Goal: Task Accomplishment & Management: Complete application form

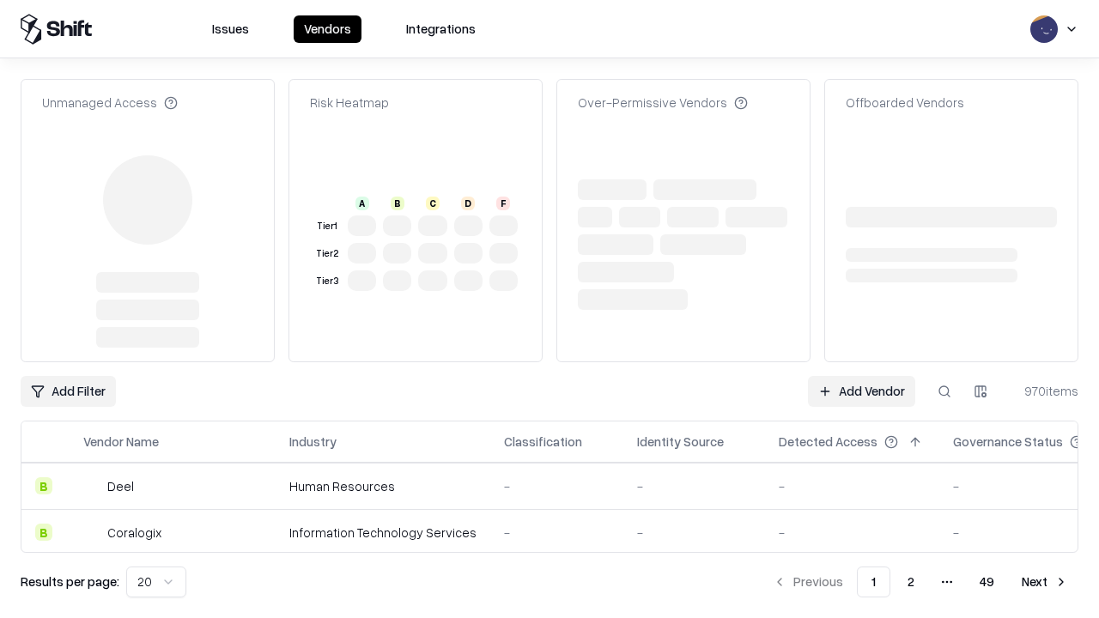
click at [861, 376] on link "Add Vendor" at bounding box center [861, 391] width 107 height 31
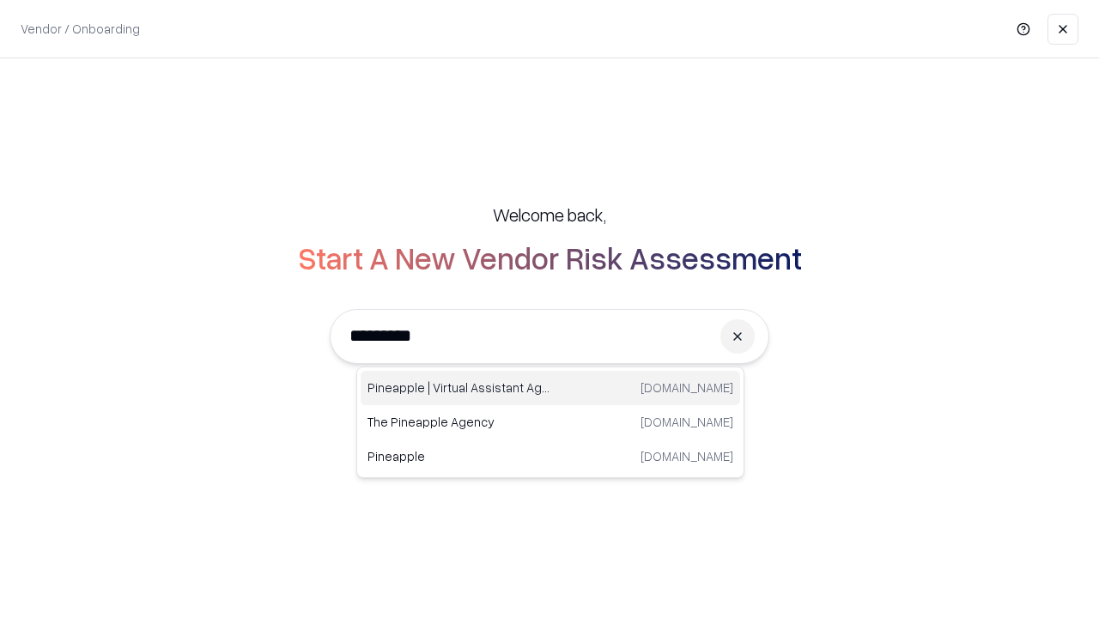
click at [550, 388] on div "Pineapple | Virtual Assistant Agency [DOMAIN_NAME]" at bounding box center [550, 388] width 379 height 34
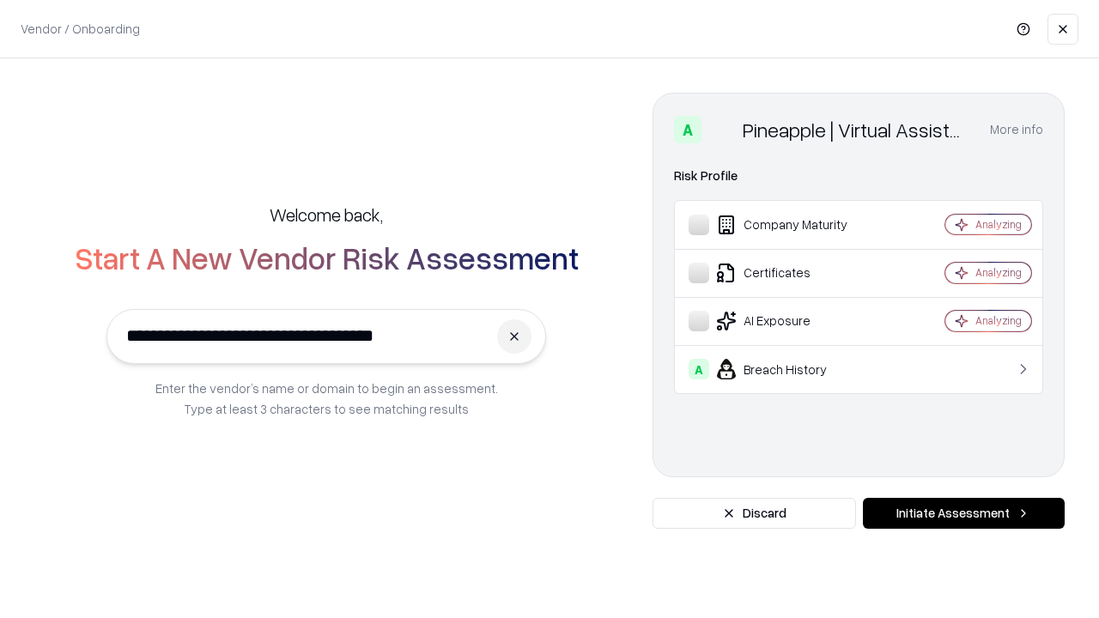
type input "**********"
click at [963, 513] on button "Initiate Assessment" at bounding box center [964, 513] width 202 height 31
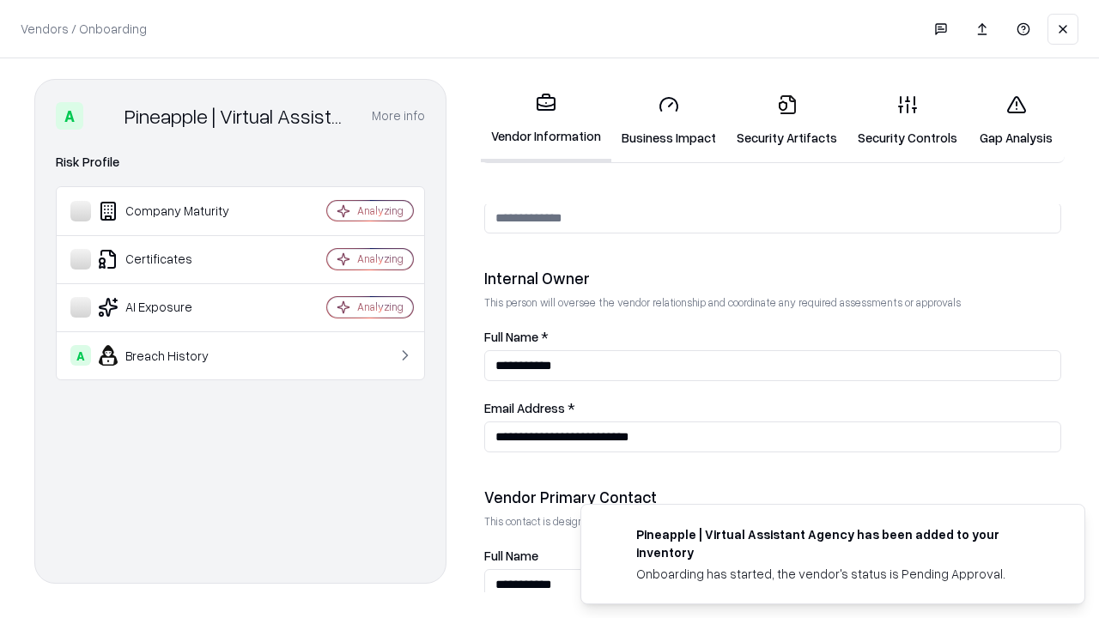
scroll to position [889, 0]
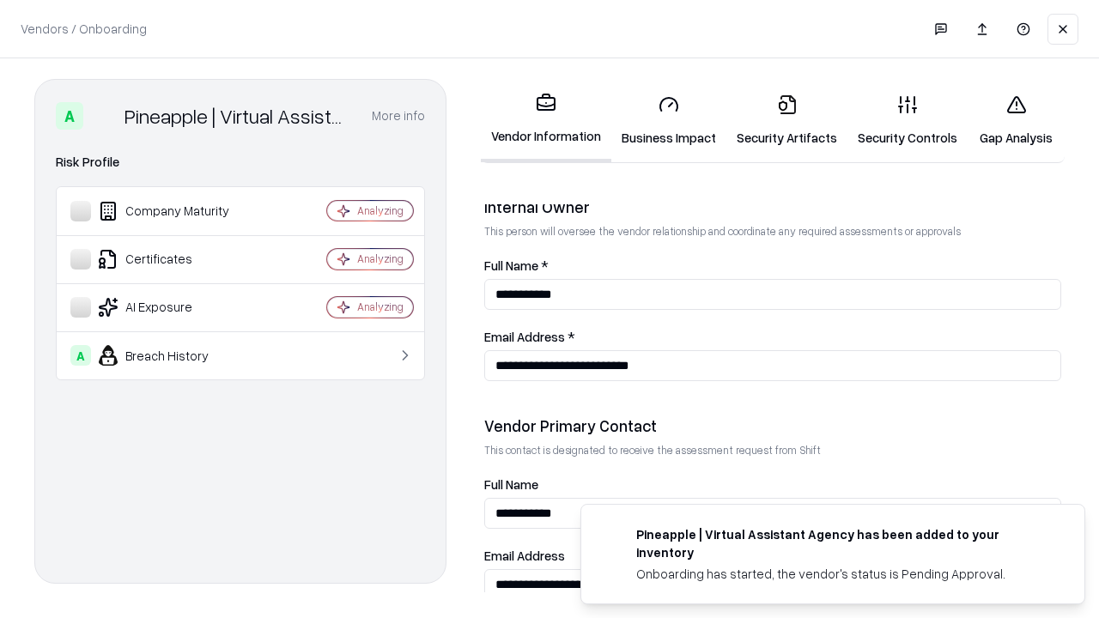
click at [669, 120] on link "Business Impact" at bounding box center [668, 121] width 115 height 80
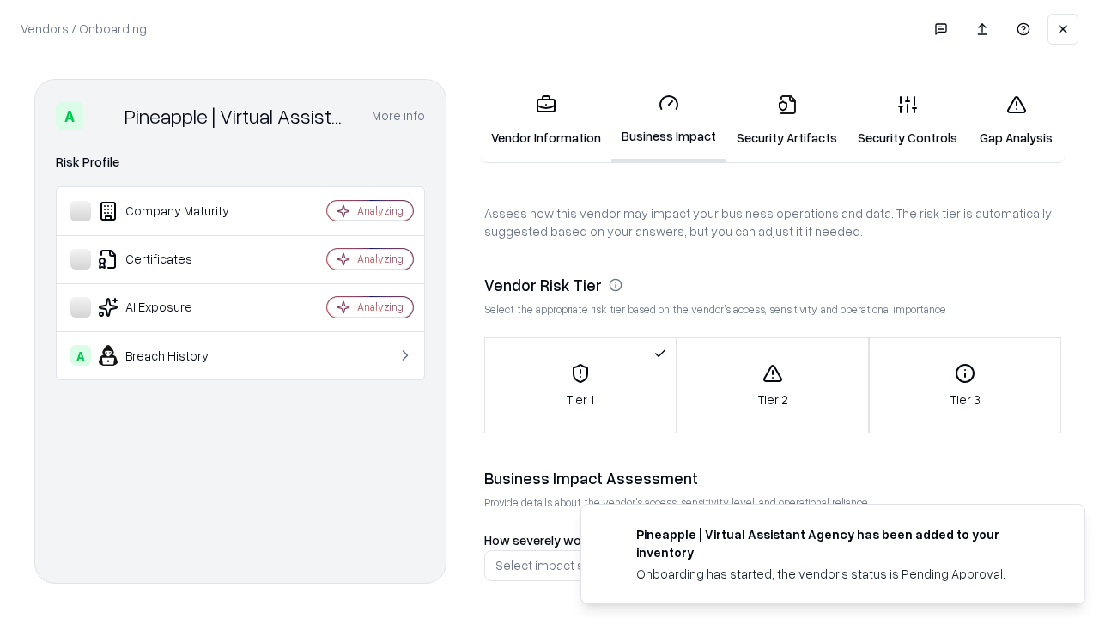
click at [1016, 120] on link "Gap Analysis" at bounding box center [1016, 121] width 97 height 80
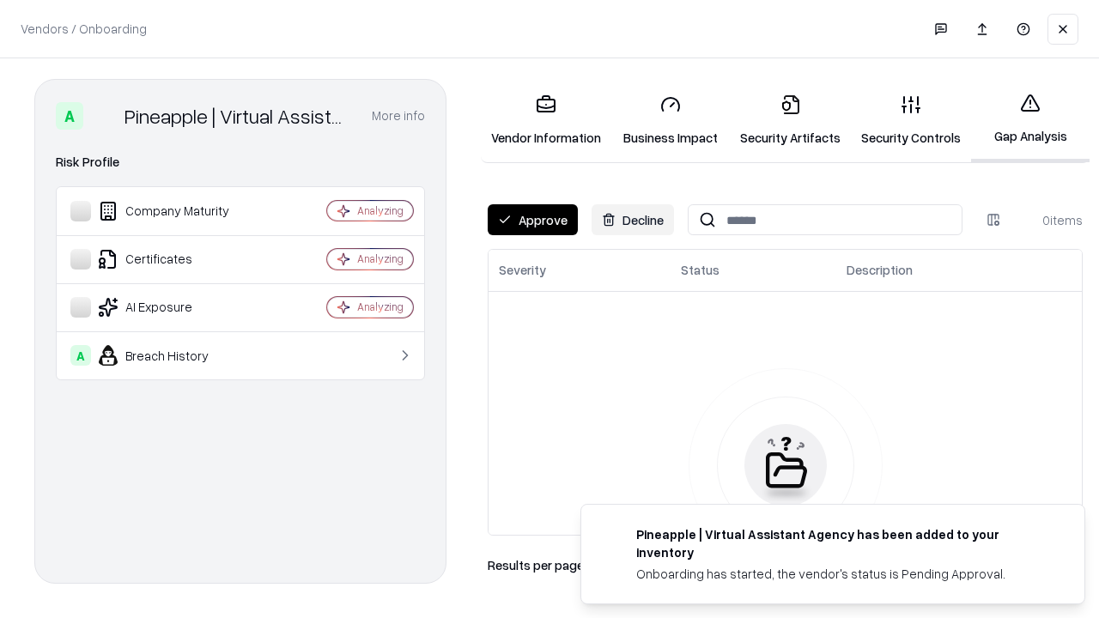
click at [532, 220] on button "Approve" at bounding box center [533, 219] width 90 height 31
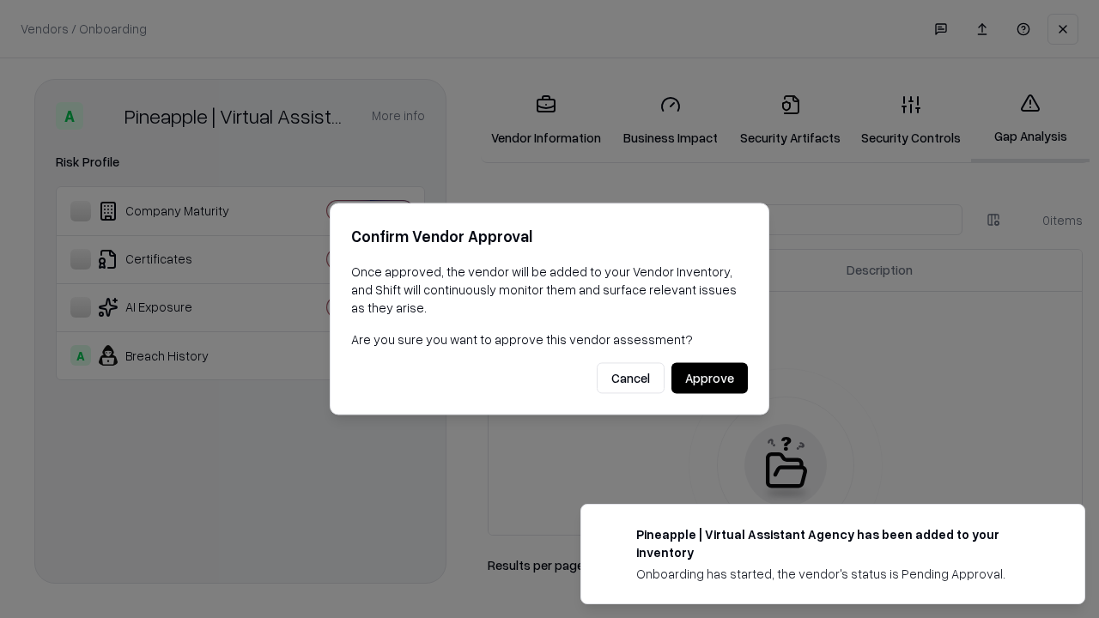
click at [709, 378] on button "Approve" at bounding box center [709, 378] width 76 height 31
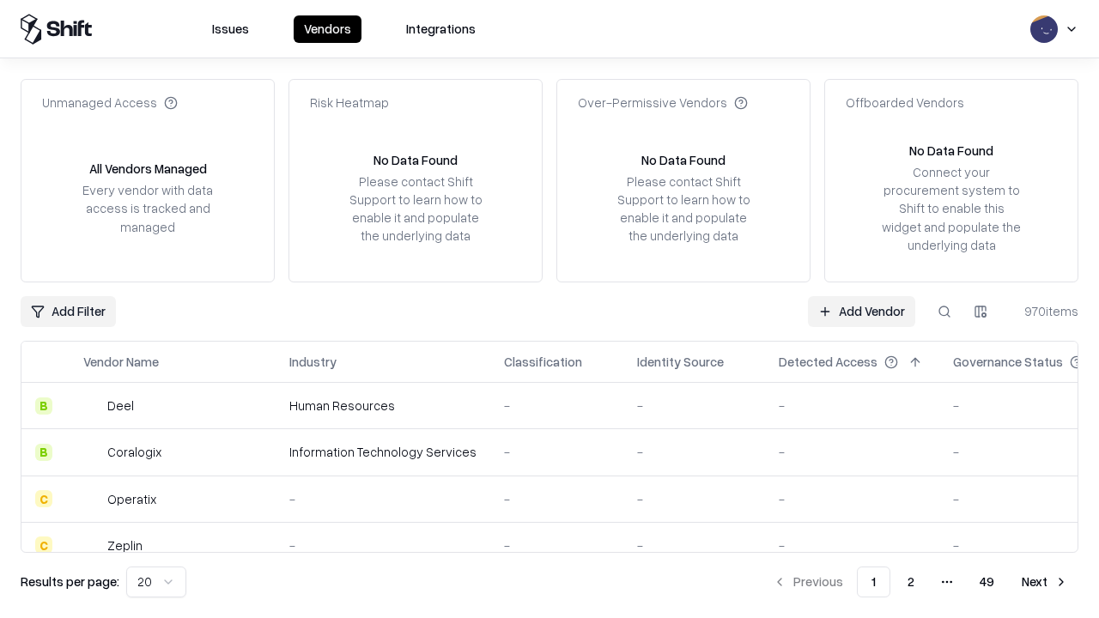
type input "**********"
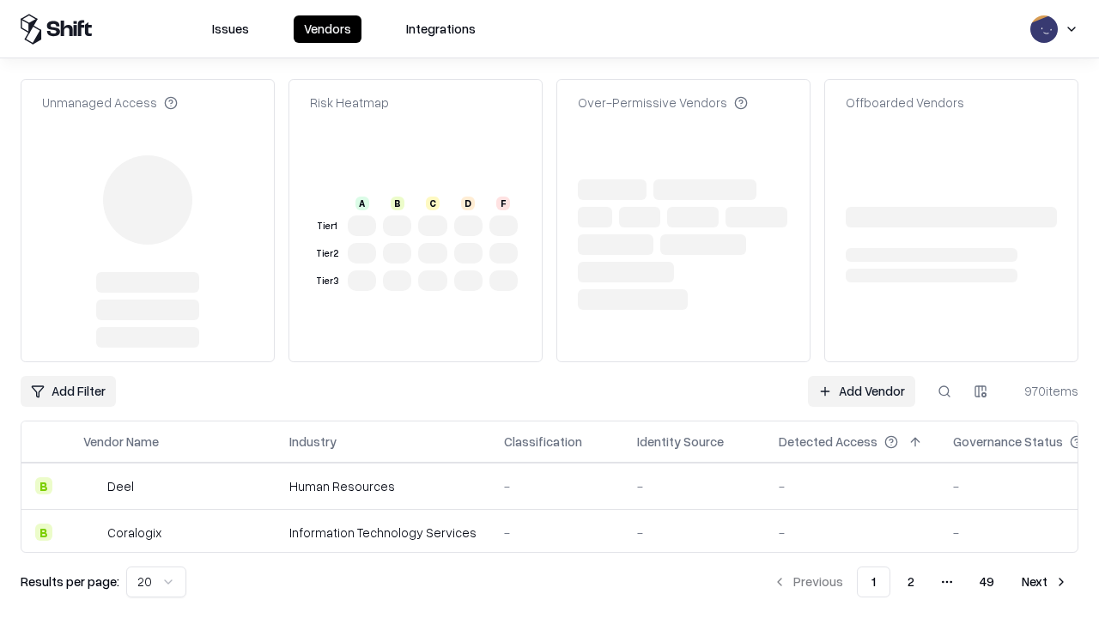
click at [861, 391] on link "Add Vendor" at bounding box center [861, 391] width 107 height 31
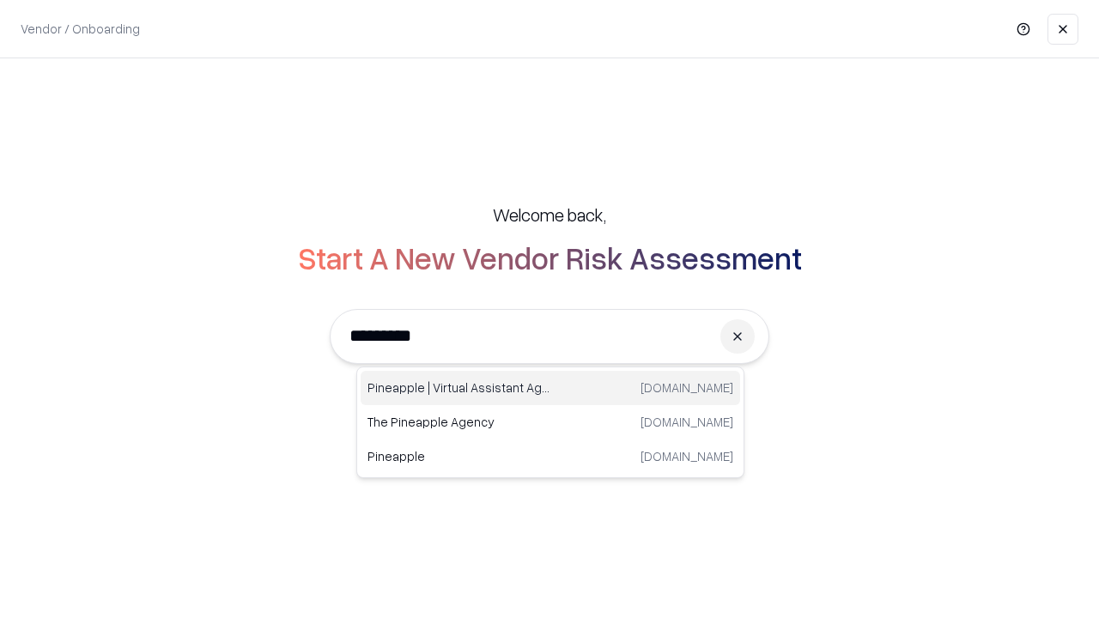
click at [550, 388] on div "Pineapple | Virtual Assistant Agency [DOMAIN_NAME]" at bounding box center [550, 388] width 379 height 34
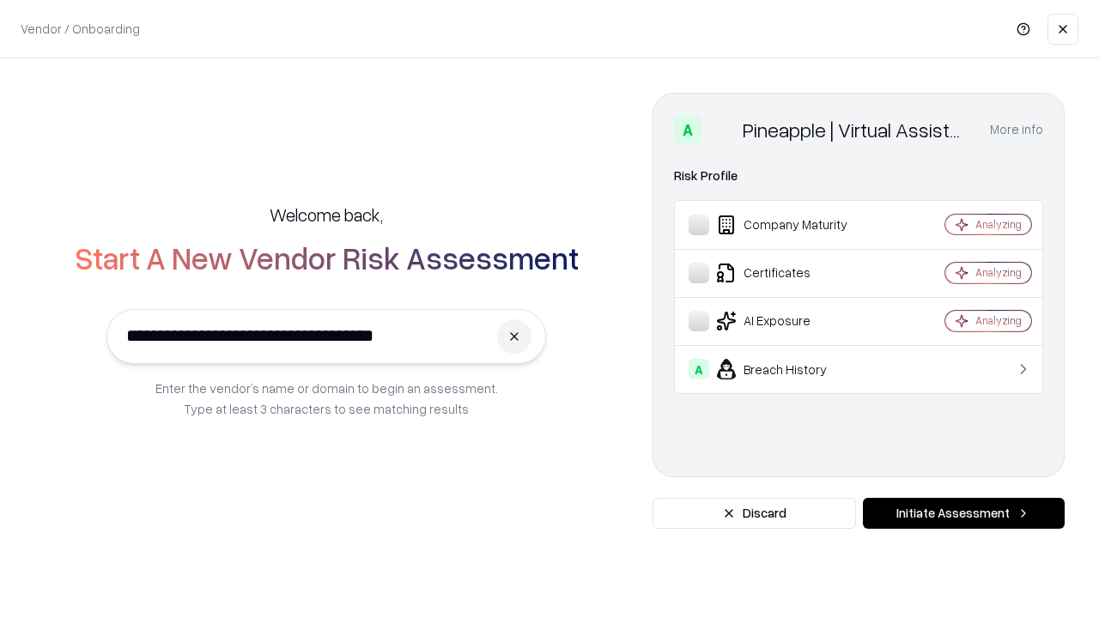
type input "**********"
click at [963, 513] on button "Initiate Assessment" at bounding box center [964, 513] width 202 height 31
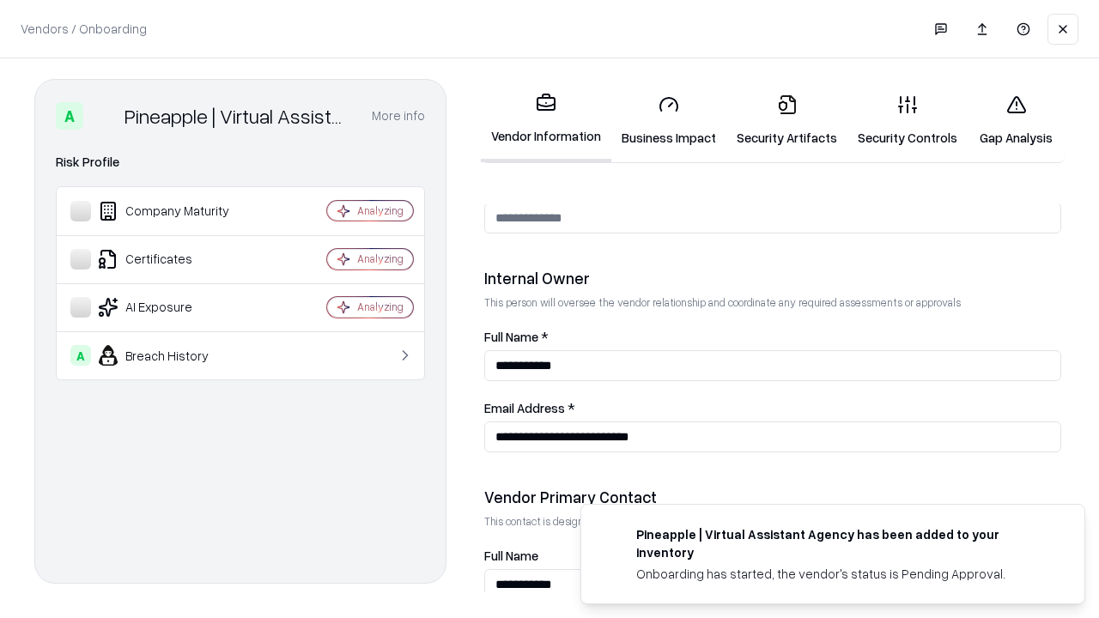
scroll to position [889, 0]
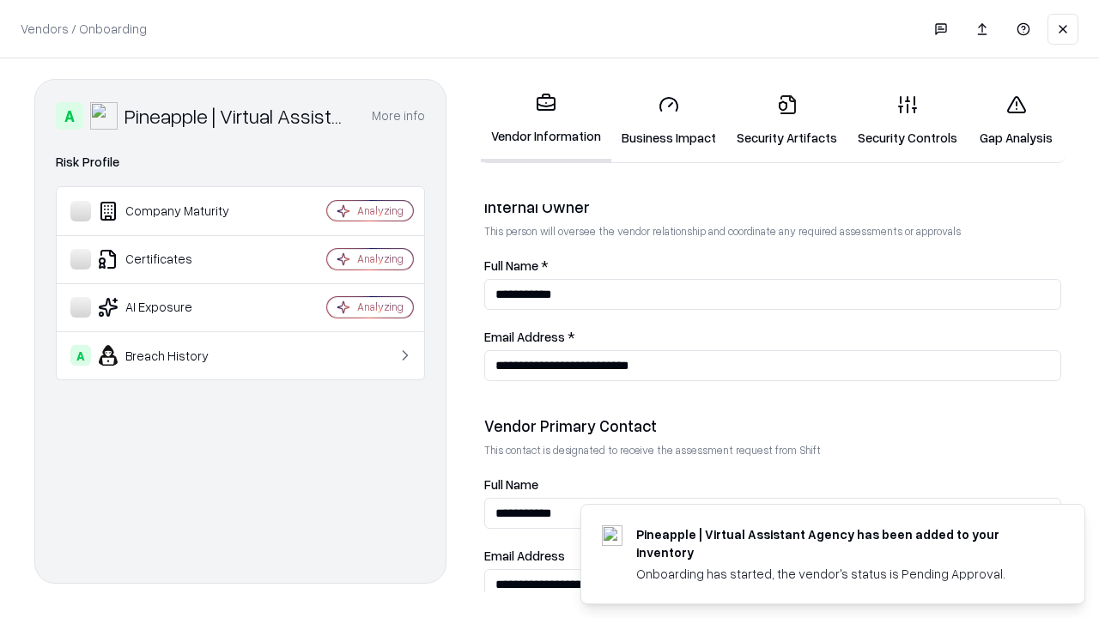
click at [1016, 120] on link "Gap Analysis" at bounding box center [1016, 121] width 97 height 80
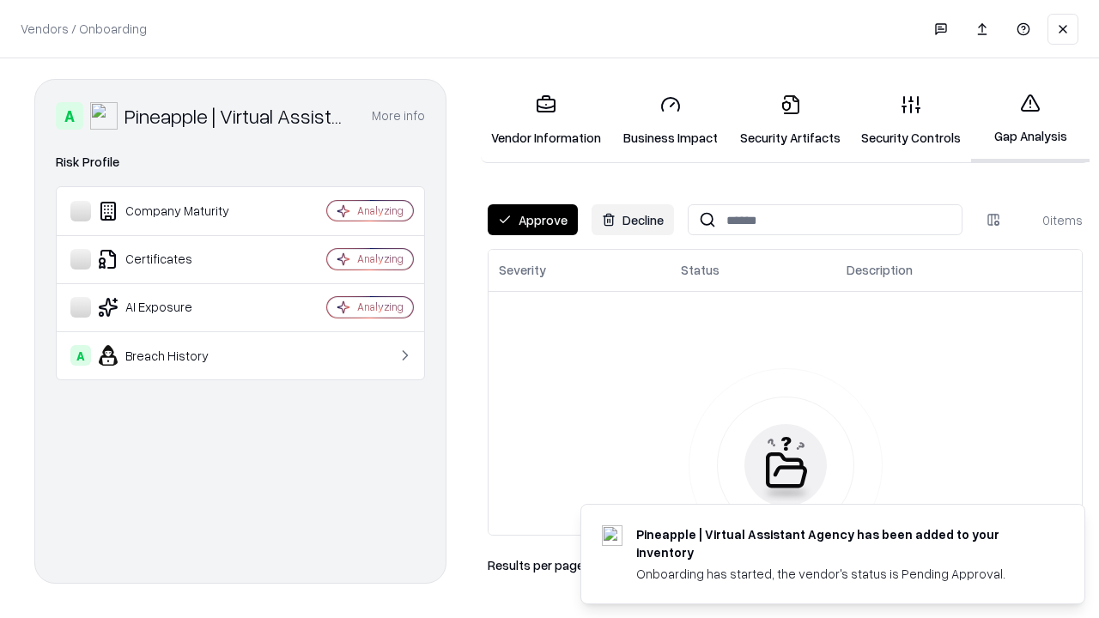
click at [532, 220] on button "Approve" at bounding box center [533, 219] width 90 height 31
